Goal: Find specific page/section: Find specific page/section

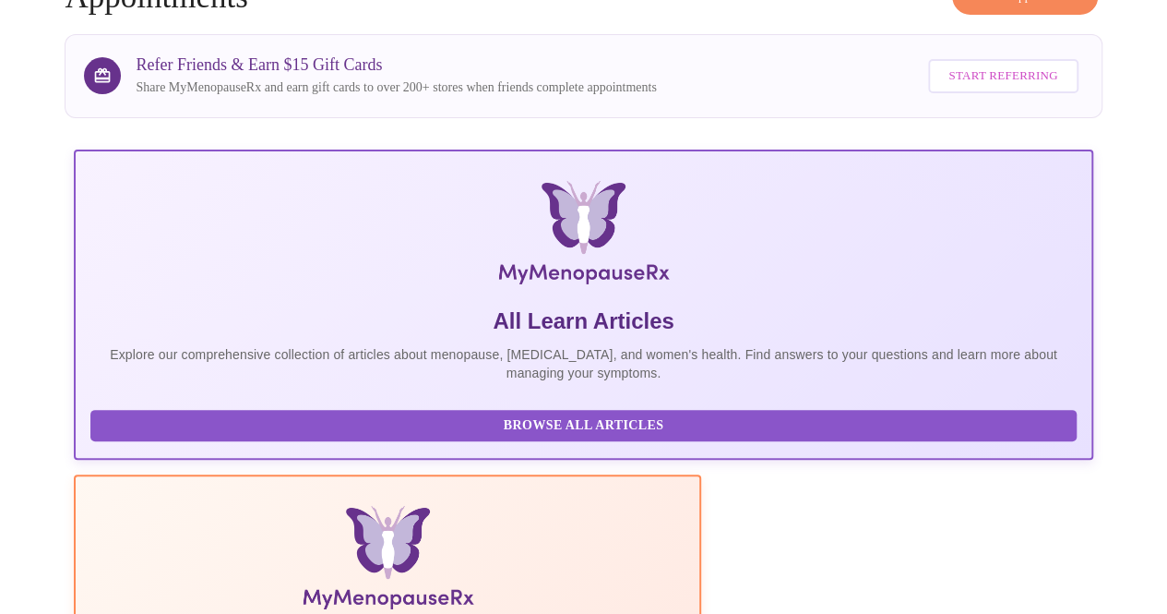
scroll to position [143, 0]
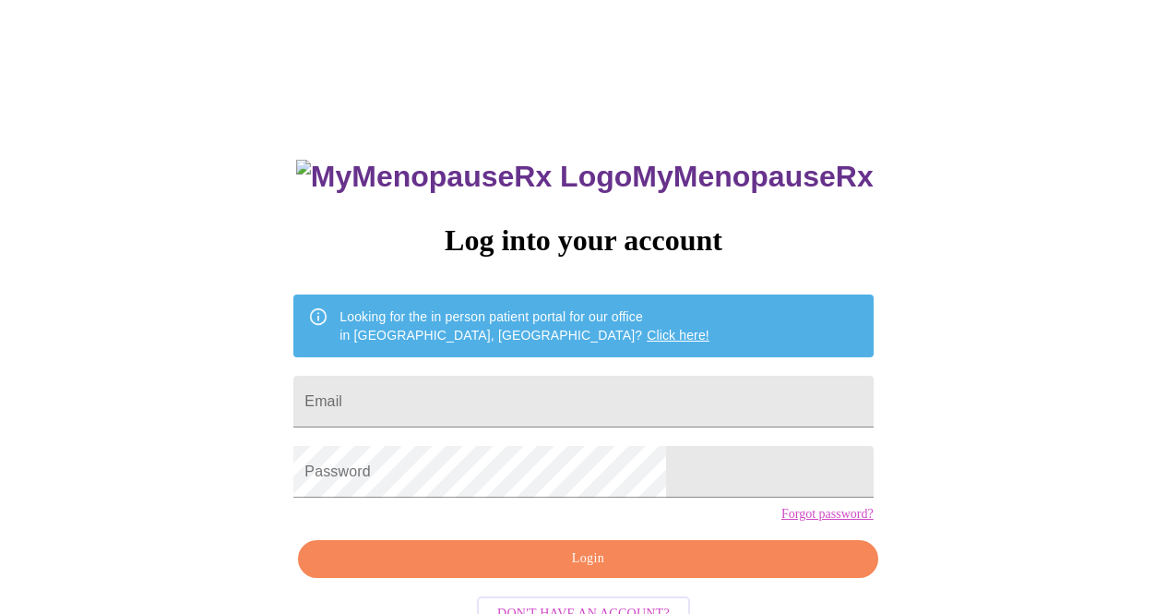
scroll to position [57, 0]
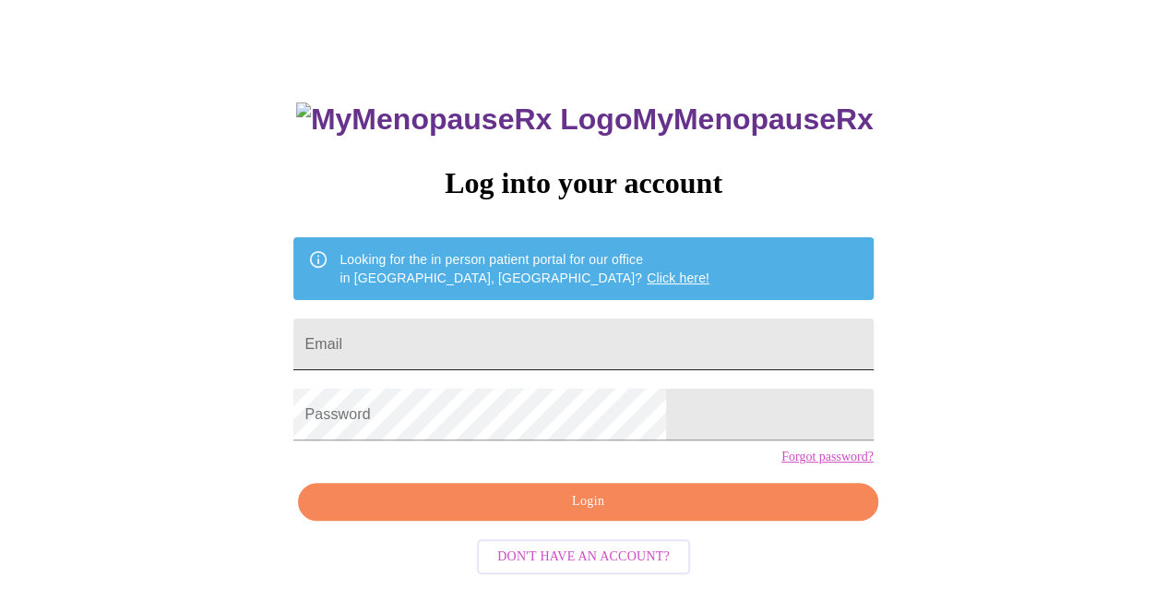
drag, startPoint x: 0, startPoint y: 0, endPoint x: 685, endPoint y: 350, distance: 768.7
click at [685, 350] on input "Email" at bounding box center [582, 344] width 579 height 52
click at [864, 334] on div "MyMenopauseRx Log into your account Looking for the in person patient portal fo…" at bounding box center [583, 318] width 1152 height 736
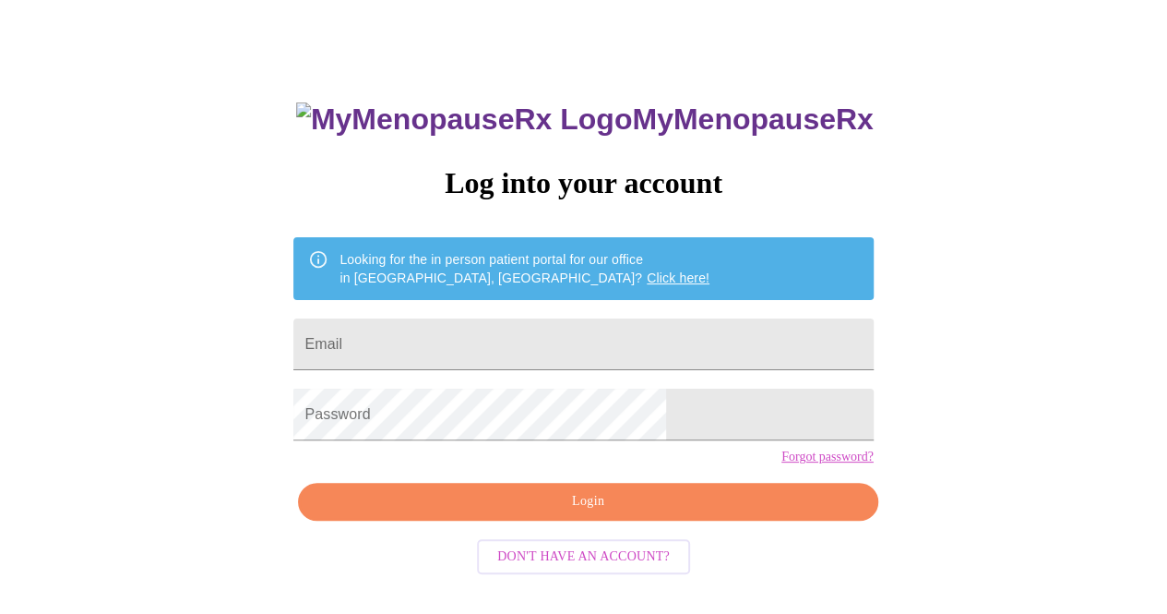
scroll to position [0, 0]
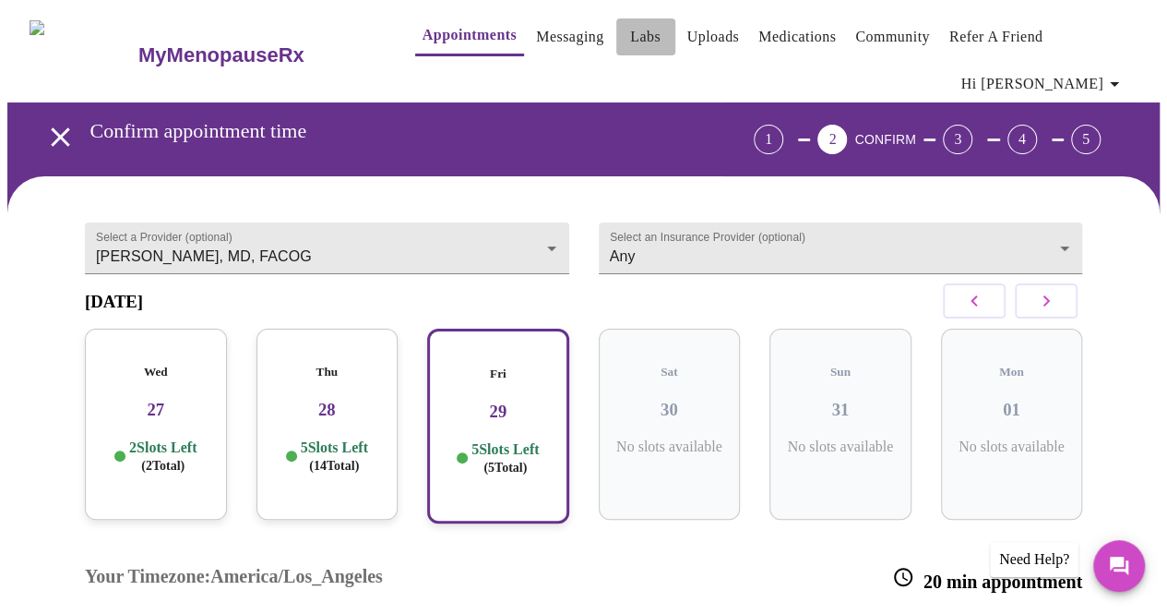
click at [630, 36] on link "Labs" at bounding box center [645, 37] width 30 height 26
